Goal: Information Seeking & Learning: Learn about a topic

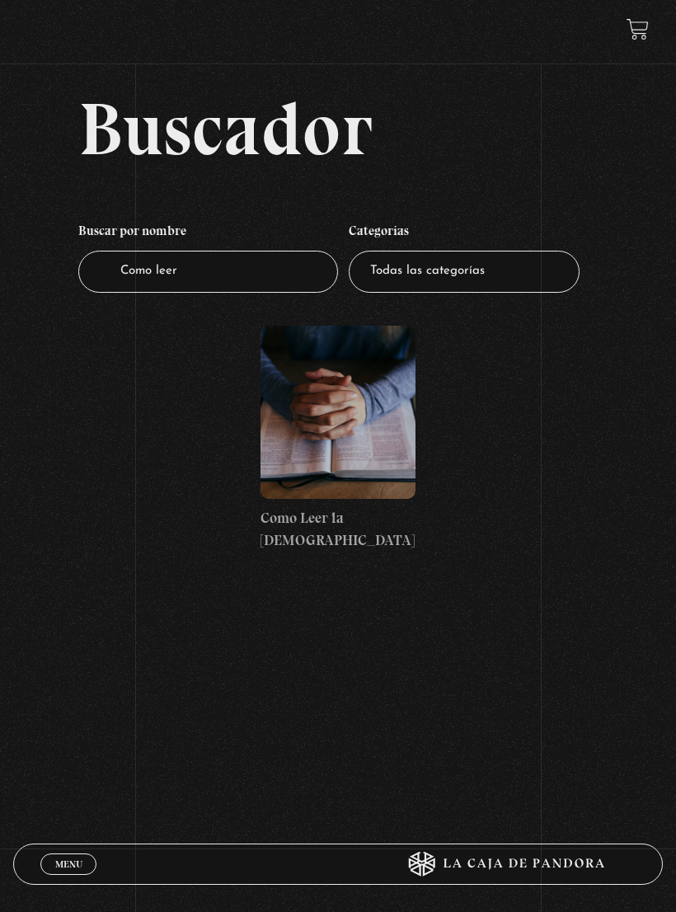
click at [80, 867] on span "Menu" at bounding box center [68, 864] width 27 height 10
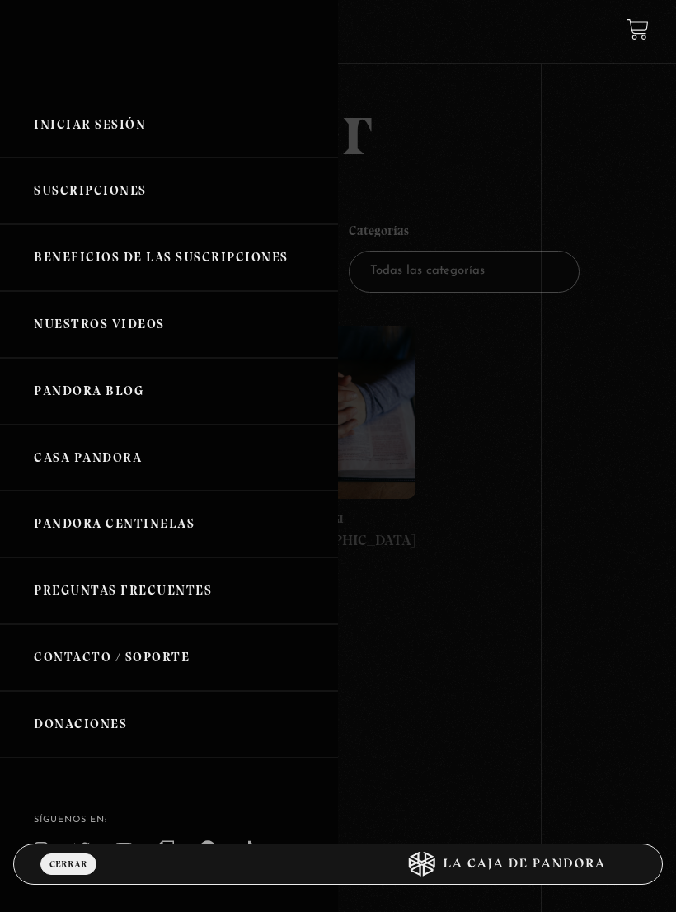
click at [137, 133] on link "Iniciar Sesión" at bounding box center [169, 124] width 338 height 67
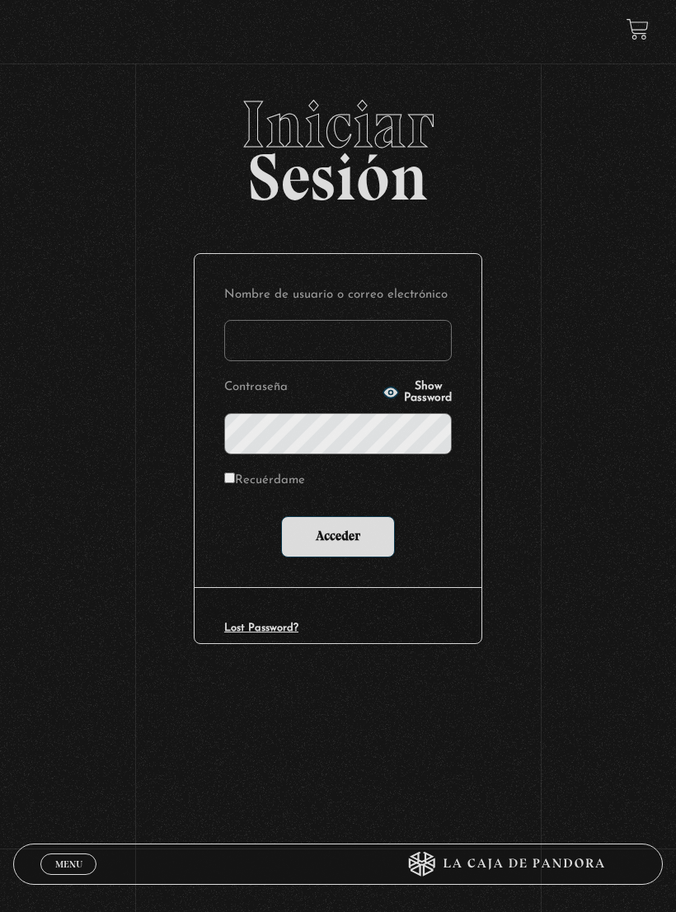
click at [341, 346] on input "Nombre de usuario o correo electrónico" at bounding box center [337, 340] width 227 height 41
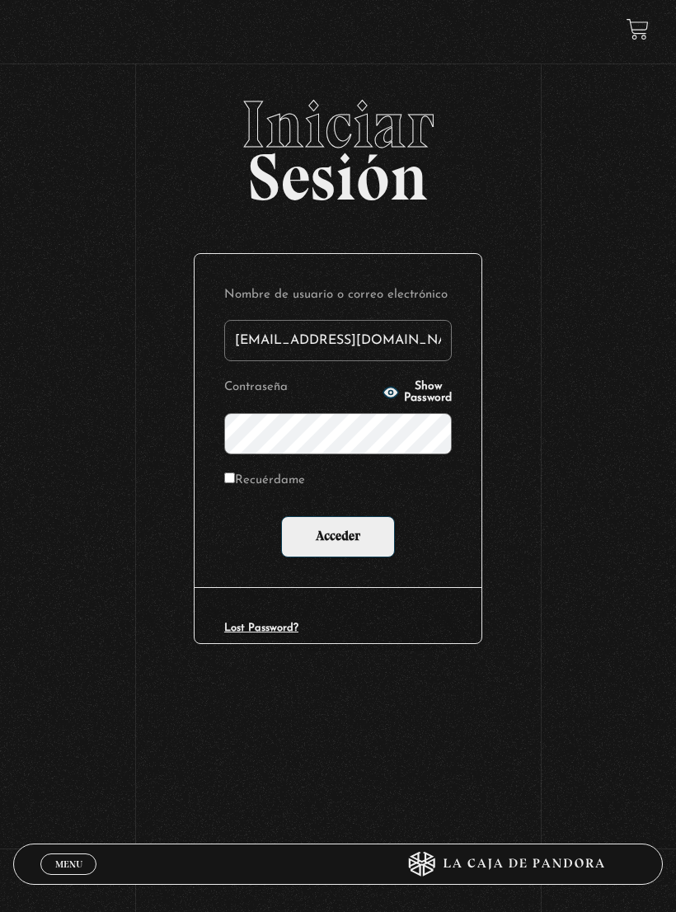
type input "alejandramora8@hotmail.es"
click at [359, 541] on input "Acceder" at bounding box center [338, 536] width 114 height 41
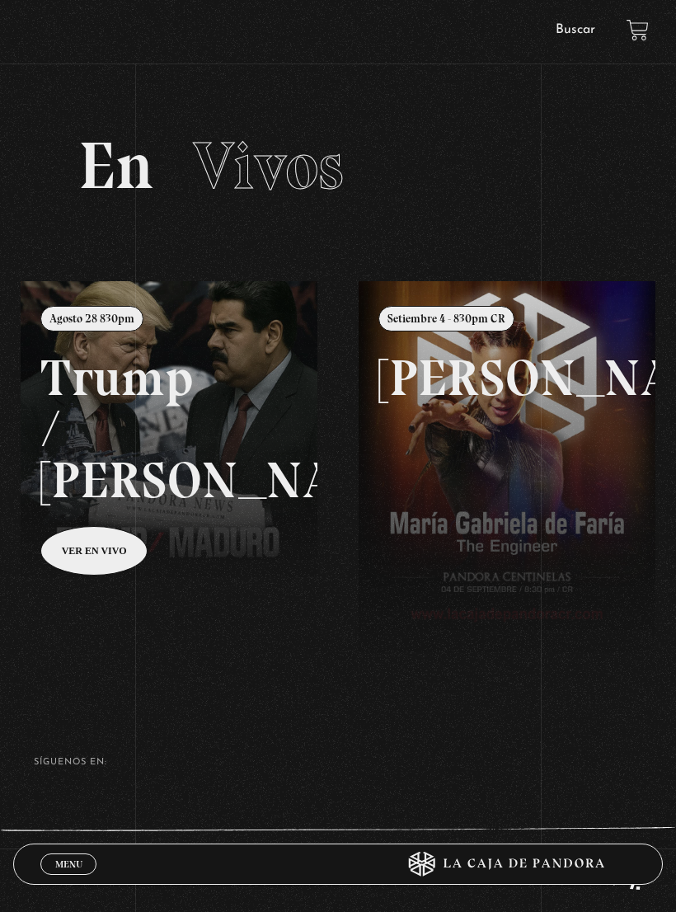
click at [82, 870] on link "Menu Cerrar" at bounding box center [68, 863] width 56 height 21
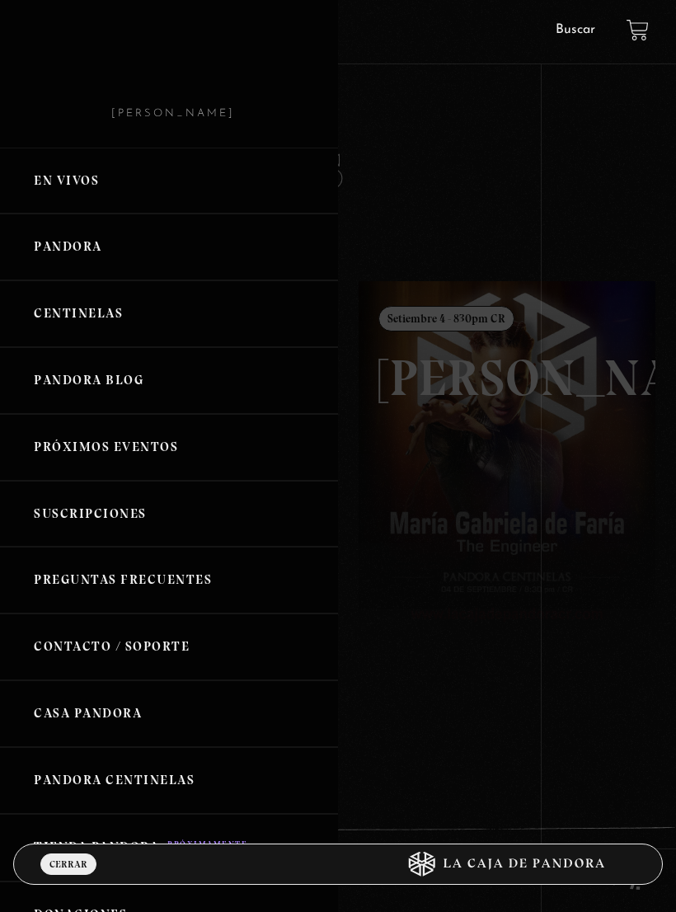
click at [539, 183] on div at bounding box center [338, 456] width 676 height 912
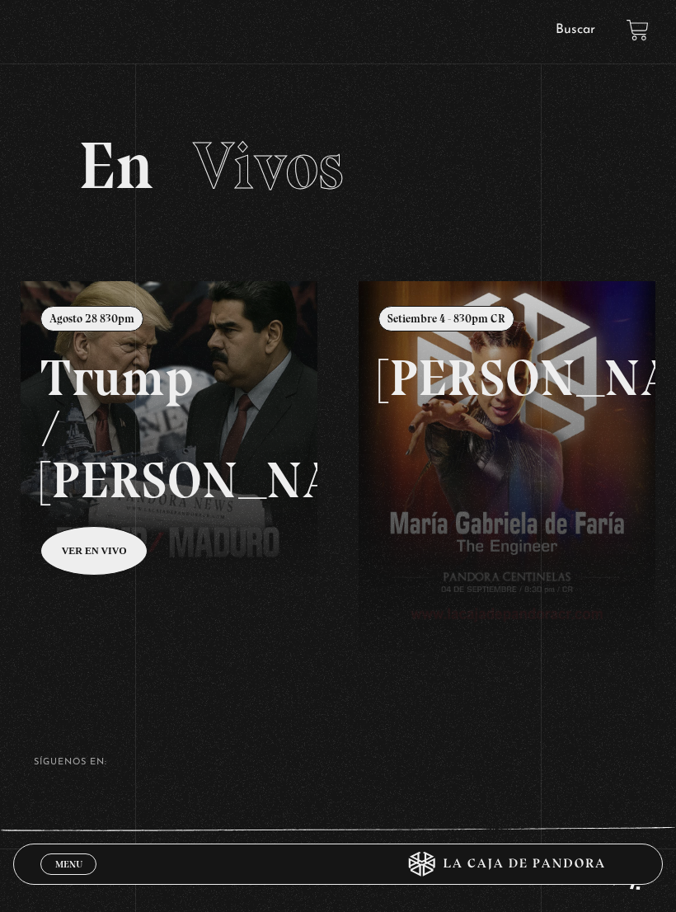
click at [569, 35] on link "Buscar" at bounding box center [576, 29] width 40 height 13
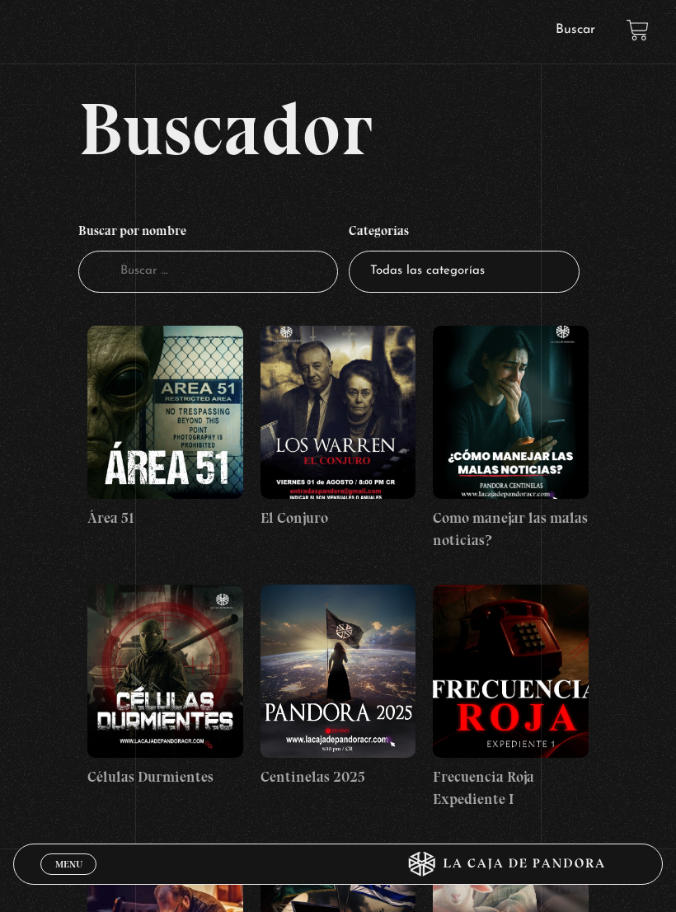
click at [227, 291] on input "Buscador" at bounding box center [208, 272] width 260 height 42
type input "Como leer la biblia"
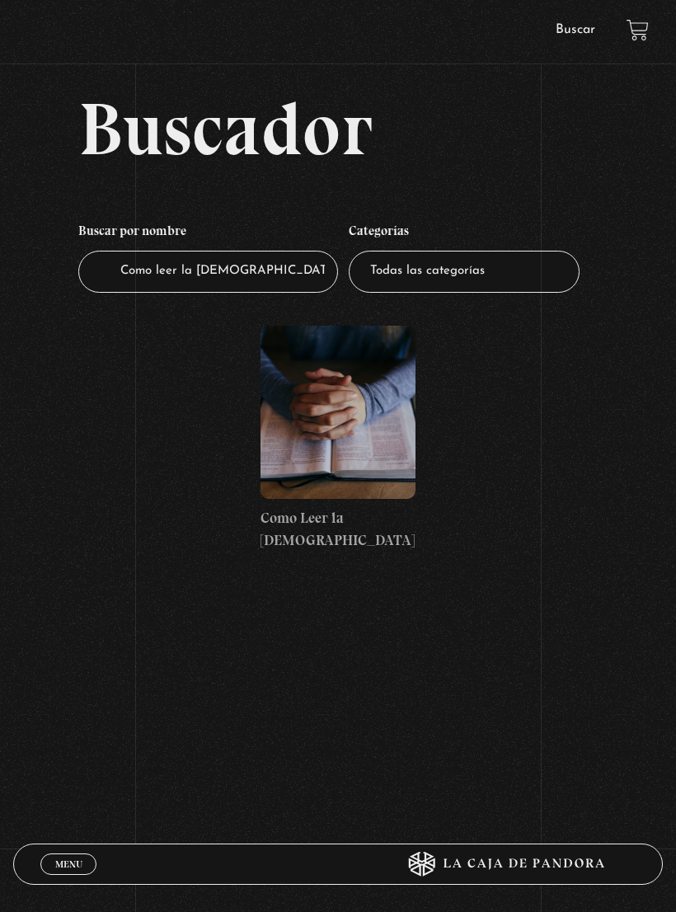
click at [359, 416] on figure at bounding box center [338, 412] width 156 height 173
